Goal: Task Accomplishment & Management: Use online tool/utility

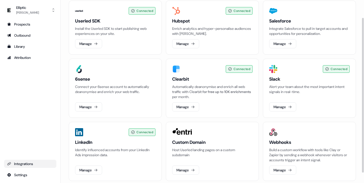
scroll to position [33, 0]
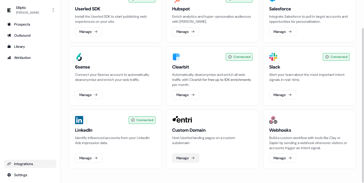
click at [188, 161] on button "Manage" at bounding box center [185, 158] width 27 height 9
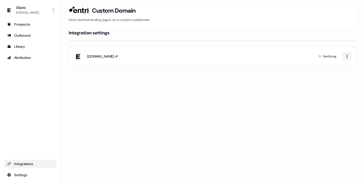
click at [97, 57] on div "lp.elliptic.co" at bounding box center [100, 56] width 27 height 5
click at [344, 57] on html "For the best experience switch devices to a bigger screen. Go to Userled.io Ell…" at bounding box center [182, 91] width 364 height 183
click at [167, 80] on html "For the best experience switch devices to a bigger screen. Go to Userled.io Ell…" at bounding box center [182, 91] width 364 height 183
click at [104, 57] on div "lp.elliptic.co" at bounding box center [100, 56] width 27 height 5
click at [125, 57] on div "lp.elliptic.co Verifying" at bounding box center [212, 56] width 287 height 19
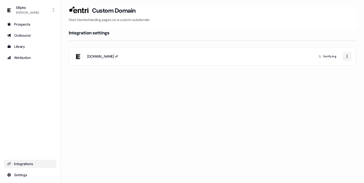
click at [94, 58] on div "lp.elliptic.co" at bounding box center [100, 56] width 27 height 5
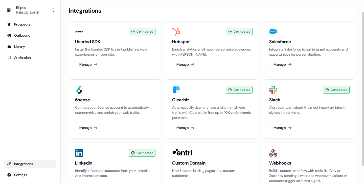
scroll to position [33, 0]
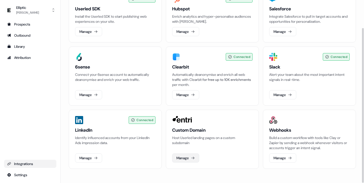
click at [187, 155] on button "Manage" at bounding box center [185, 158] width 27 height 9
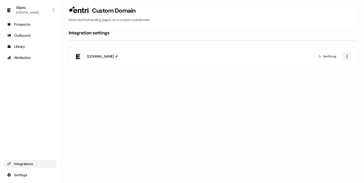
click at [92, 56] on div "lp.elliptic.co" at bounding box center [100, 56] width 27 height 5
click at [98, 56] on div "[DOMAIN_NAME]" at bounding box center [100, 56] width 27 height 5
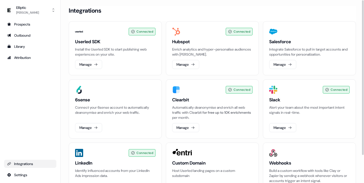
click at [57, 87] on div "Elliptic [PERSON_NAME] Prospects Outbound Library Attribution Integrations Sett…" at bounding box center [30, 91] width 61 height 183
